Goal: Task Accomplishment & Management: Use online tool/utility

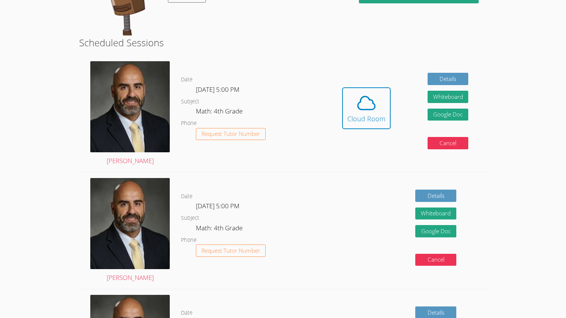
scroll to position [110, 0]
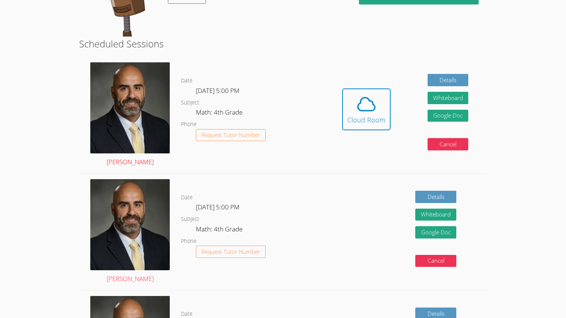
click at [156, 93] on img at bounding box center [130, 107] width 80 height 91
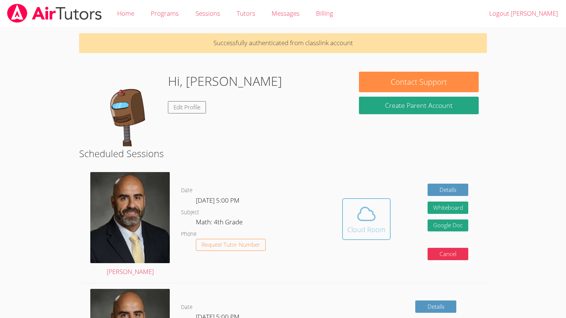
click at [379, 228] on div "Cloud Room" at bounding box center [367, 229] width 38 height 10
click at [369, 216] on icon at bounding box center [366, 213] width 21 height 21
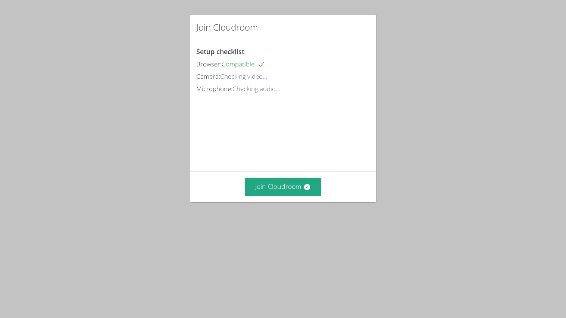
click at [266, 196] on div "Join Cloudroom" at bounding box center [283, 186] width 186 height 31
click at [265, 192] on button "Join Cloudroom" at bounding box center [283, 187] width 77 height 18
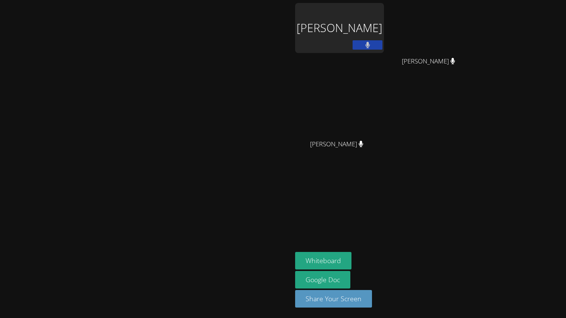
click at [202, 63] on video at bounding box center [146, 143] width 112 height 161
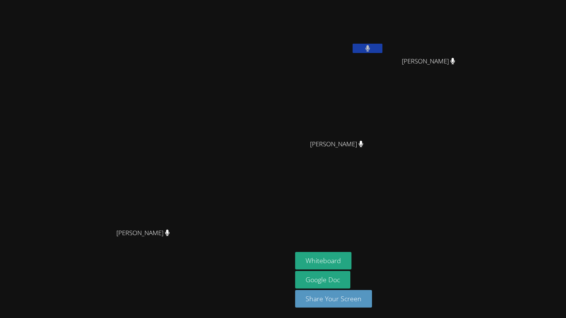
click at [383, 50] on button at bounding box center [368, 48] width 30 height 9
click at [383, 47] on button at bounding box center [368, 48] width 30 height 9
click at [372, 51] on icon at bounding box center [368, 48] width 8 height 6
click at [384, 125] on video at bounding box center [339, 111] width 89 height 50
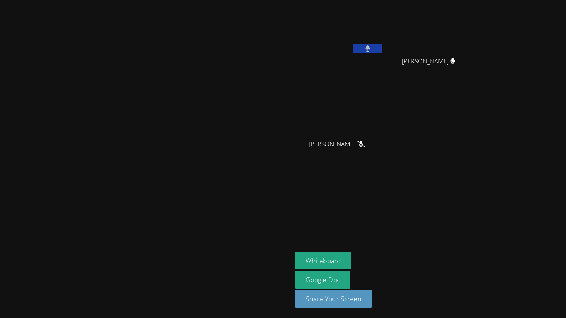
click at [384, 9] on video at bounding box center [339, 28] width 89 height 50
click at [384, 131] on video at bounding box center [339, 111] width 89 height 50
click at [351, 289] on link "Google Doc" at bounding box center [322, 280] width 55 height 18
click at [352, 260] on button "Whiteboard" at bounding box center [323, 261] width 56 height 18
click at [372, 302] on button "Share Your Screen" at bounding box center [333, 299] width 77 height 18
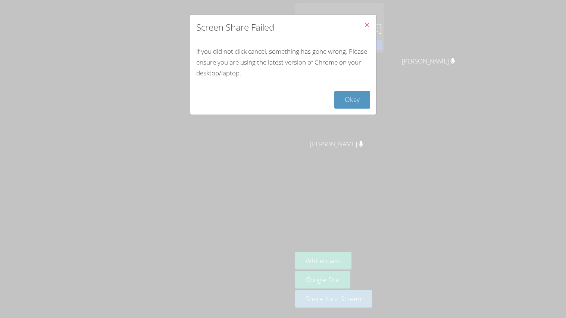
click at [371, 28] on button "Close" at bounding box center [367, 26] width 18 height 23
click at [368, 28] on icon "Close" at bounding box center [367, 25] width 6 height 6
click at [368, 28] on span "Close" at bounding box center [367, 25] width 6 height 9
click at [364, 93] on button "Okay" at bounding box center [353, 100] width 36 height 18
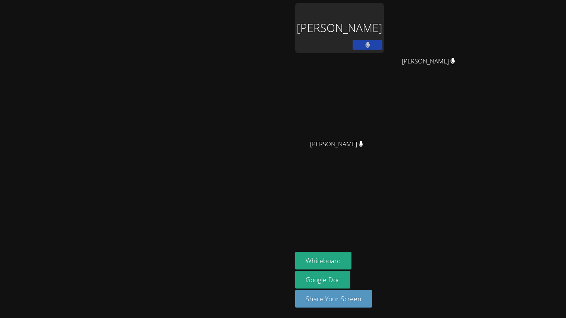
click at [383, 40] on div at bounding box center [368, 45] width 30 height 11
click at [383, 41] on button at bounding box center [368, 44] width 30 height 9
click at [384, 38] on div "Leah Corona" at bounding box center [339, 28] width 89 height 50
click at [372, 300] on button "Share Your Screen" at bounding box center [333, 299] width 77 height 18
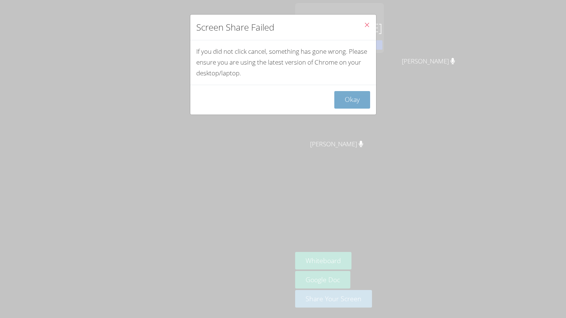
click at [352, 98] on button "Okay" at bounding box center [353, 100] width 36 height 18
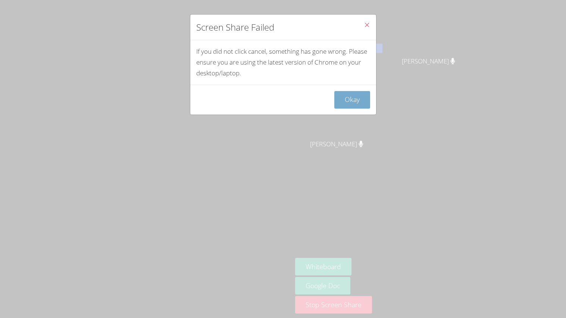
click at [345, 98] on button "Okay" at bounding box center [353, 100] width 36 height 18
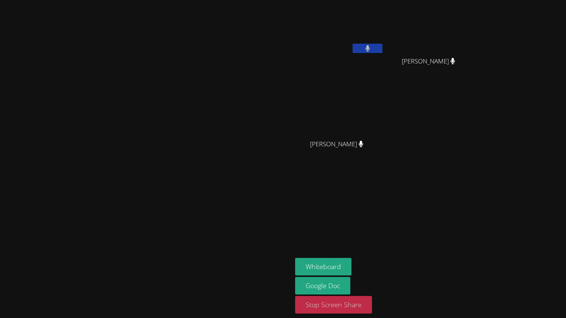
click at [372, 309] on button "Stop Screen Share" at bounding box center [333, 305] width 77 height 18
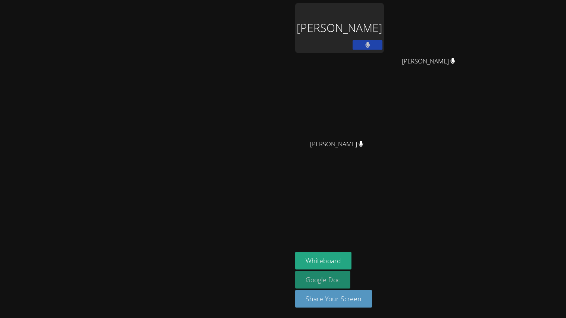
click at [351, 284] on link "Google Doc" at bounding box center [322, 280] width 55 height 18
click at [202, 71] on video at bounding box center [146, 143] width 112 height 161
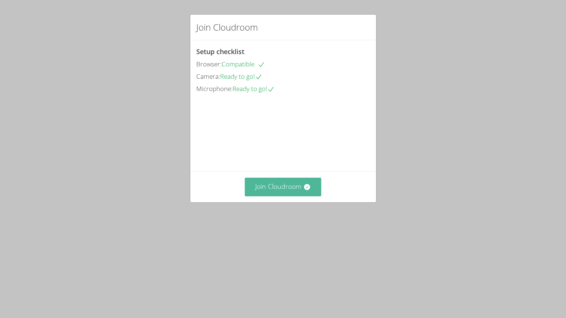
click at [294, 196] on button "Join Cloudroom" at bounding box center [283, 187] width 77 height 18
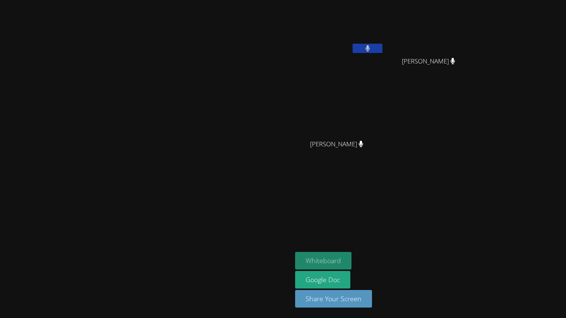
click at [352, 263] on button "Whiteboard" at bounding box center [323, 261] width 56 height 18
click at [352, 257] on button "Whiteboard" at bounding box center [323, 261] width 56 height 18
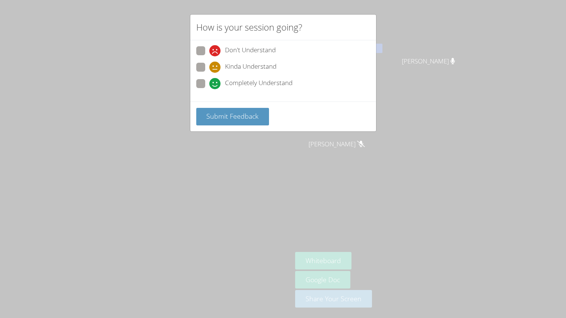
click at [209, 89] on span at bounding box center [209, 89] width 0 height 0
click at [209, 79] on input "Completely Understand" at bounding box center [212, 82] width 6 height 6
radio input "true"
click at [252, 119] on span "Submit Feedback" at bounding box center [232, 116] width 52 height 9
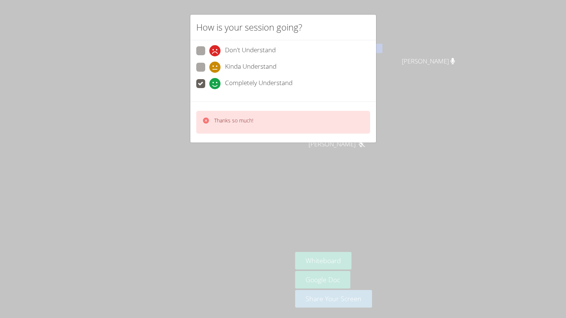
click at [202, 120] on video at bounding box center [146, 143] width 112 height 161
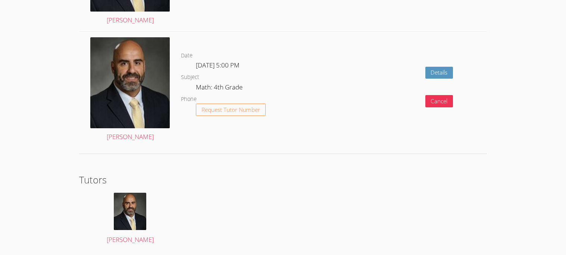
scroll to position [1207, 0]
